Goal: Transaction & Acquisition: Purchase product/service

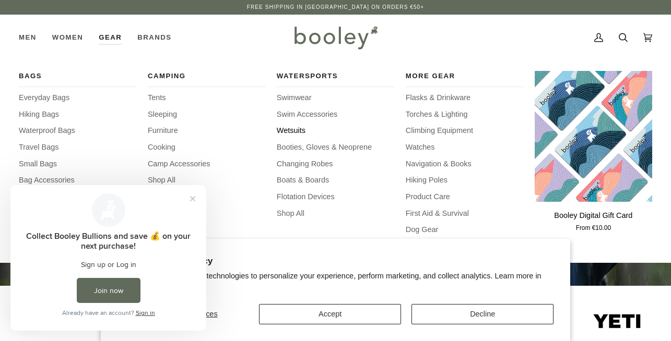
click at [293, 128] on span "Wetsuits" at bounding box center [335, 130] width 117 height 11
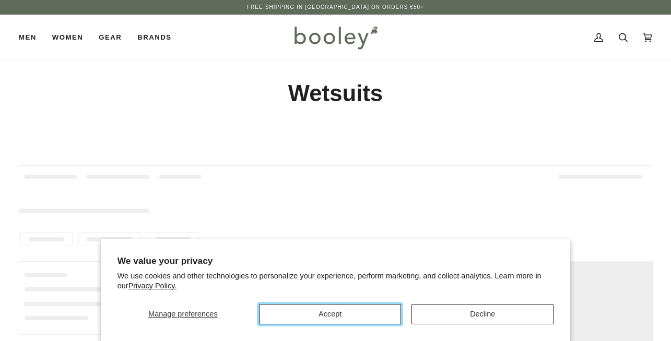
click at [307, 308] on button "Accept" at bounding box center [330, 314] width 142 height 20
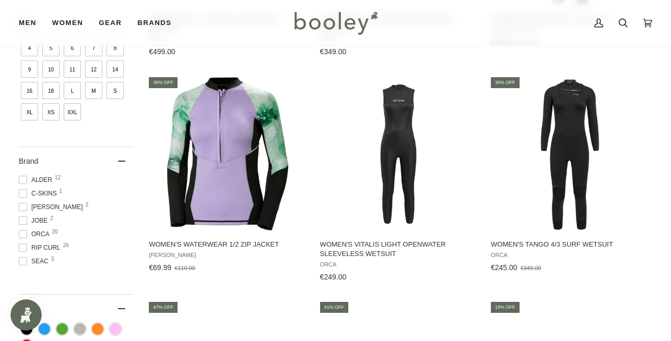
scroll to position [351, 0]
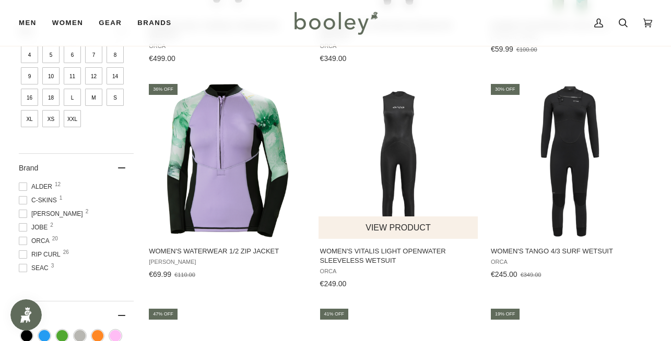
click at [392, 162] on img "Women's Vitalis Light Openwater Sleeveless Wetsuit" at bounding box center [398, 160] width 157 height 157
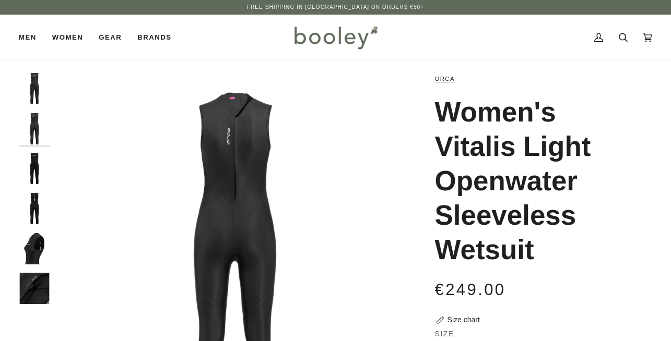
click at [26, 175] on img "Orca Women's Vitalis Light Openwater Sleeveless Wetsuit Black - Booley Galway" at bounding box center [34, 168] width 31 height 31
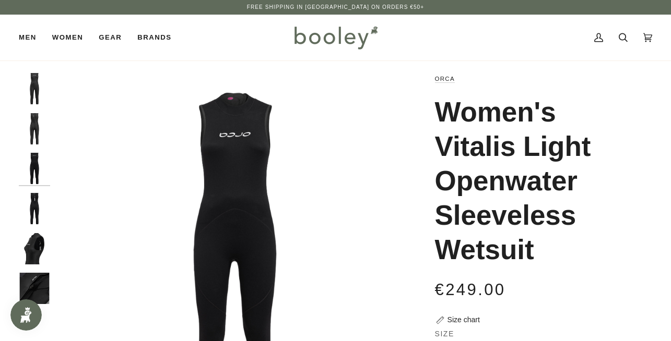
click at [28, 202] on img "Orca Women's Vitalis Light Openwater Sleeveless Wetsuit Black - Booley Galway" at bounding box center [34, 208] width 31 height 31
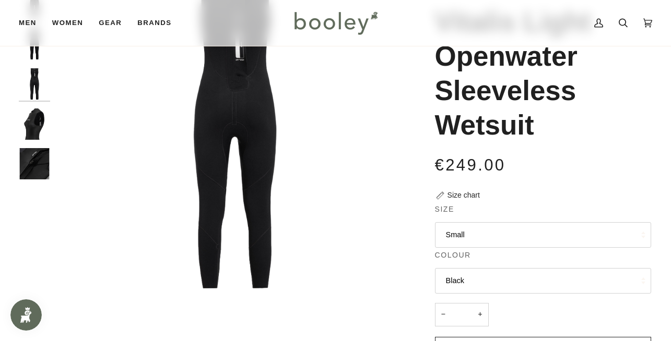
scroll to position [185, 0]
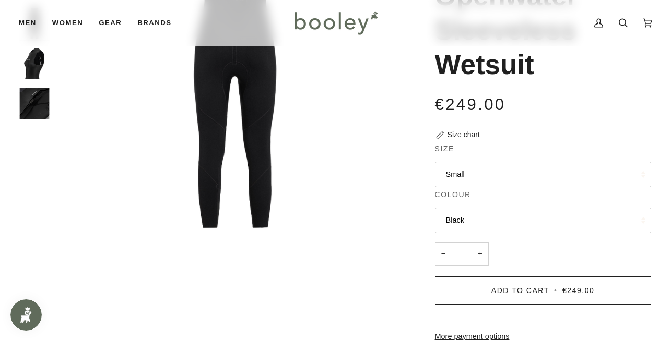
click at [555, 180] on button "Small" at bounding box center [543, 175] width 216 height 26
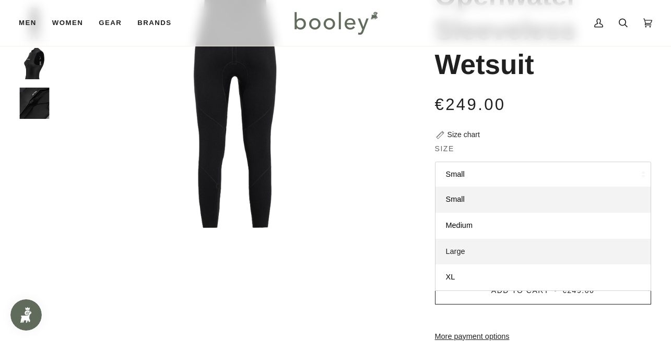
click at [479, 255] on link "Large" at bounding box center [542, 252] width 215 height 26
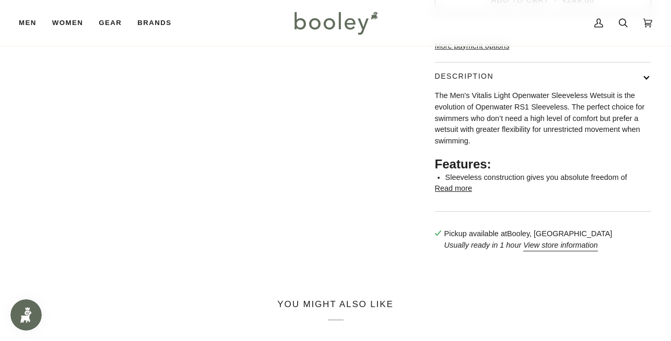
scroll to position [448, 0]
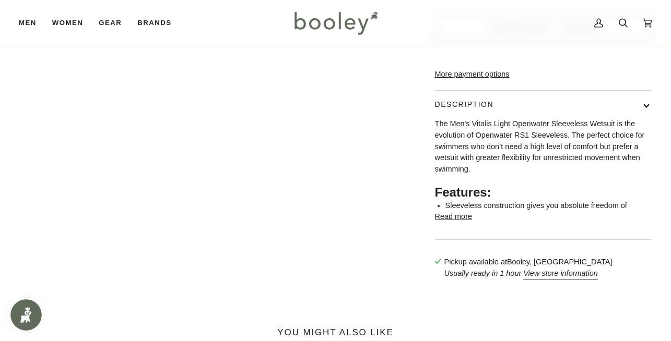
click at [466, 212] on li "Sleeveless construction gives you absolute freedom of" at bounding box center [548, 205] width 206 height 11
click at [462, 223] on button "Read more" at bounding box center [453, 216] width 37 height 11
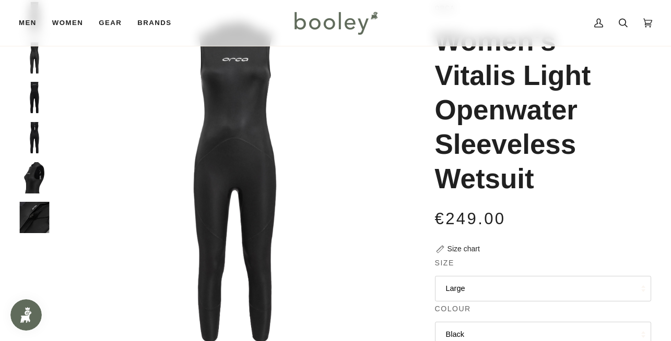
scroll to position [0, 0]
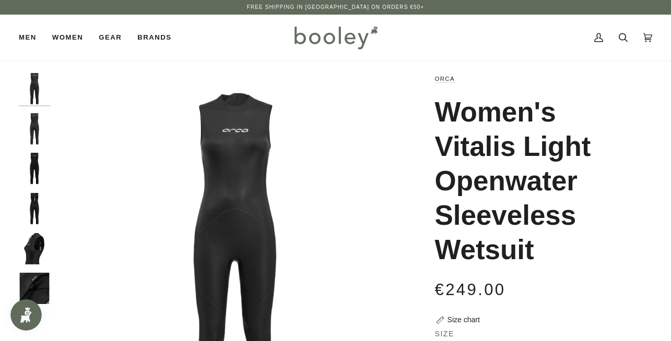
drag, startPoint x: 542, startPoint y: 253, endPoint x: 433, endPoint y: 111, distance: 179.0
copy h1 "Women's Vitalis Light Openwater Sleeveless Wetsuit"
